Goal: Find specific page/section: Find specific page/section

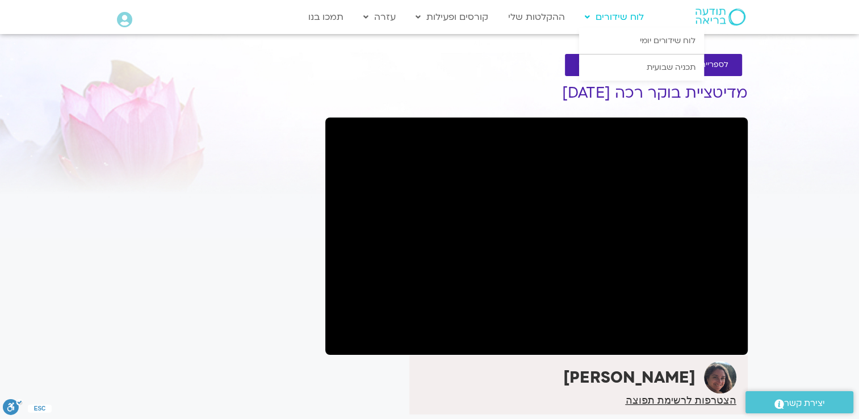
click at [624, 17] on link "לוח שידורים" at bounding box center [614, 17] width 70 height 22
click at [652, 45] on link "לוח שידורים יומי" at bounding box center [641, 41] width 125 height 26
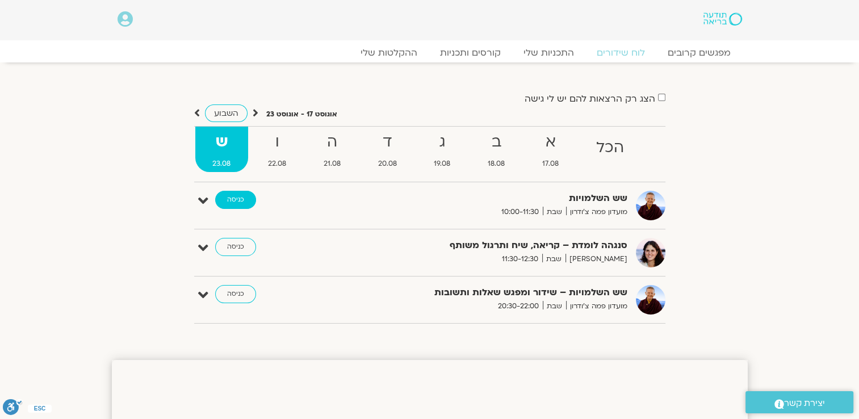
click at [234, 199] on link "כניסה" at bounding box center [235, 200] width 41 height 18
